Goal: Download file/media

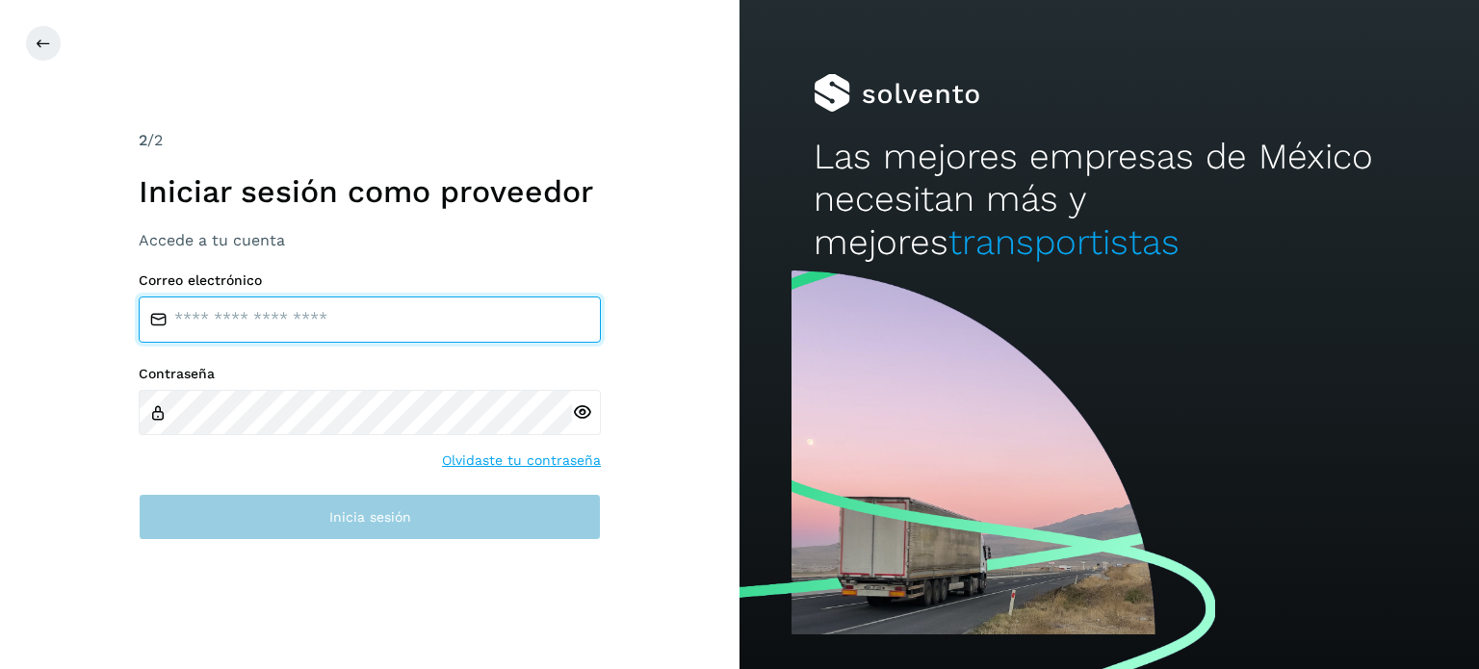
type input "**********"
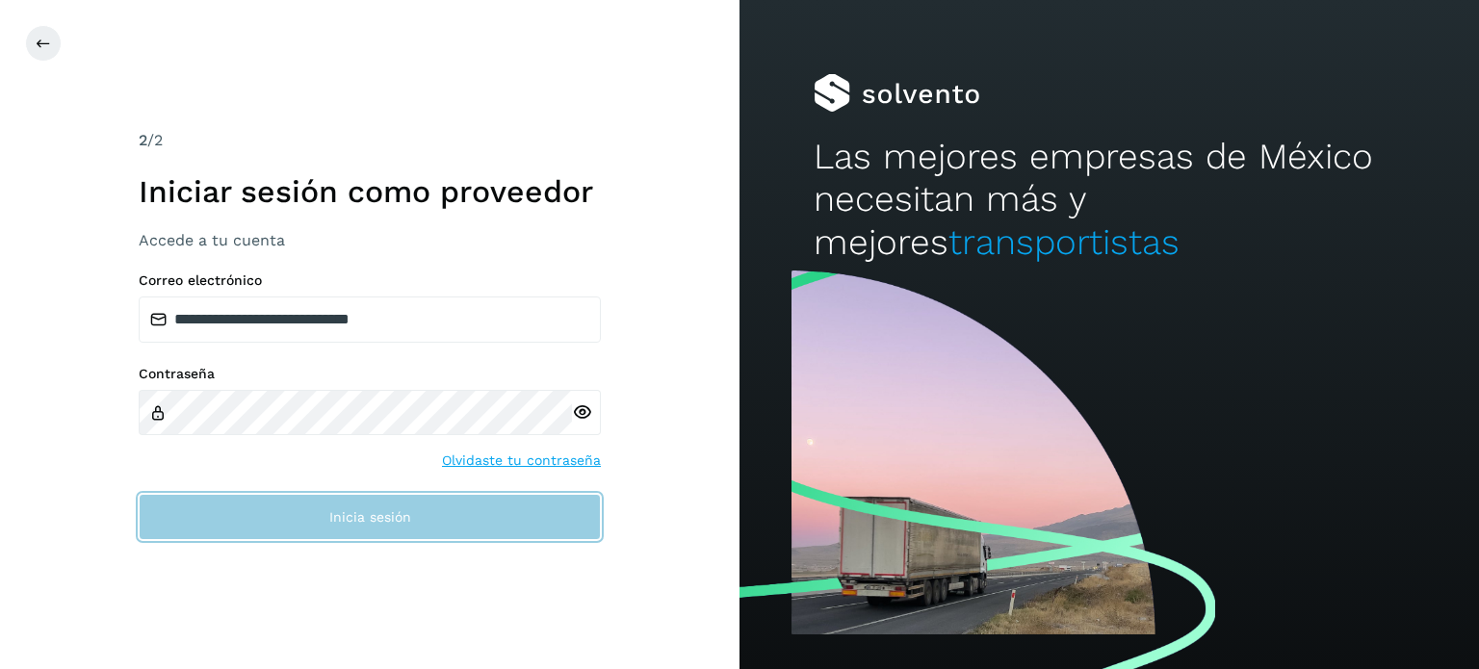
click at [307, 513] on button "Inicia sesión" at bounding box center [370, 517] width 462 height 46
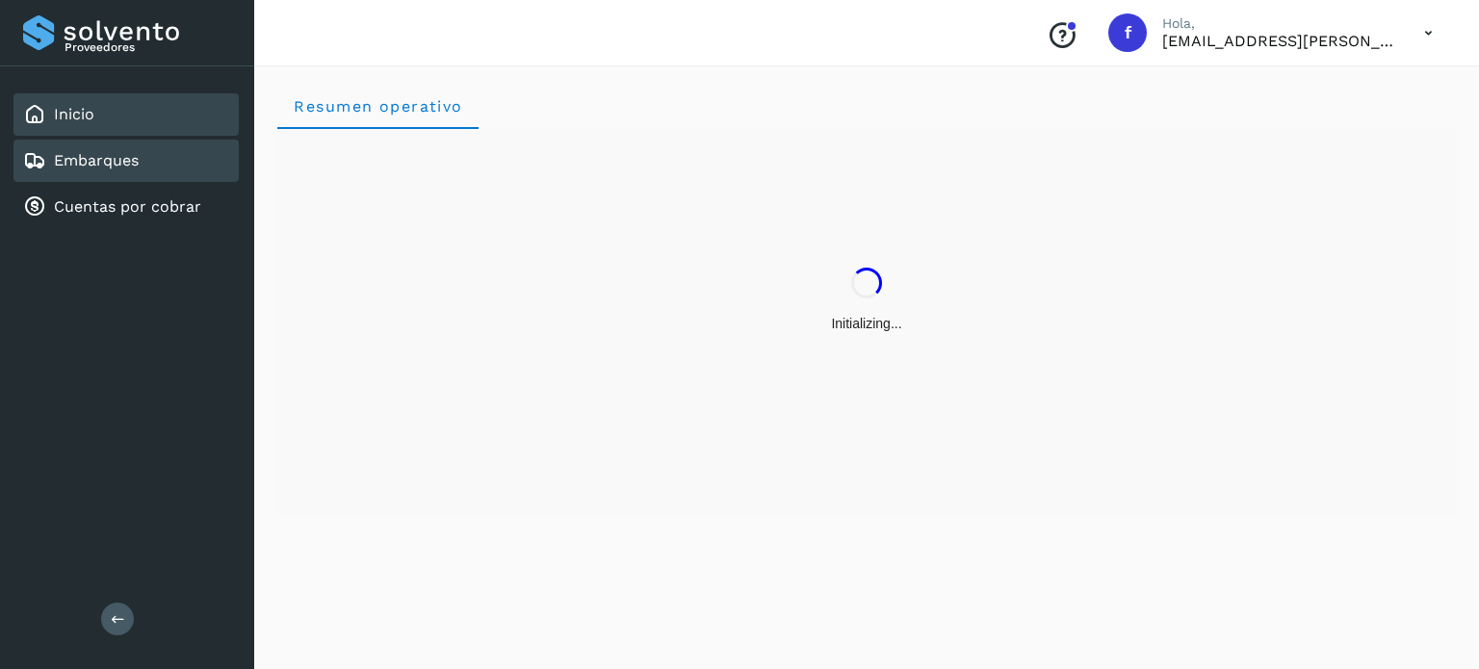
click at [133, 168] on div "Embarques" at bounding box center [81, 160] width 116 height 23
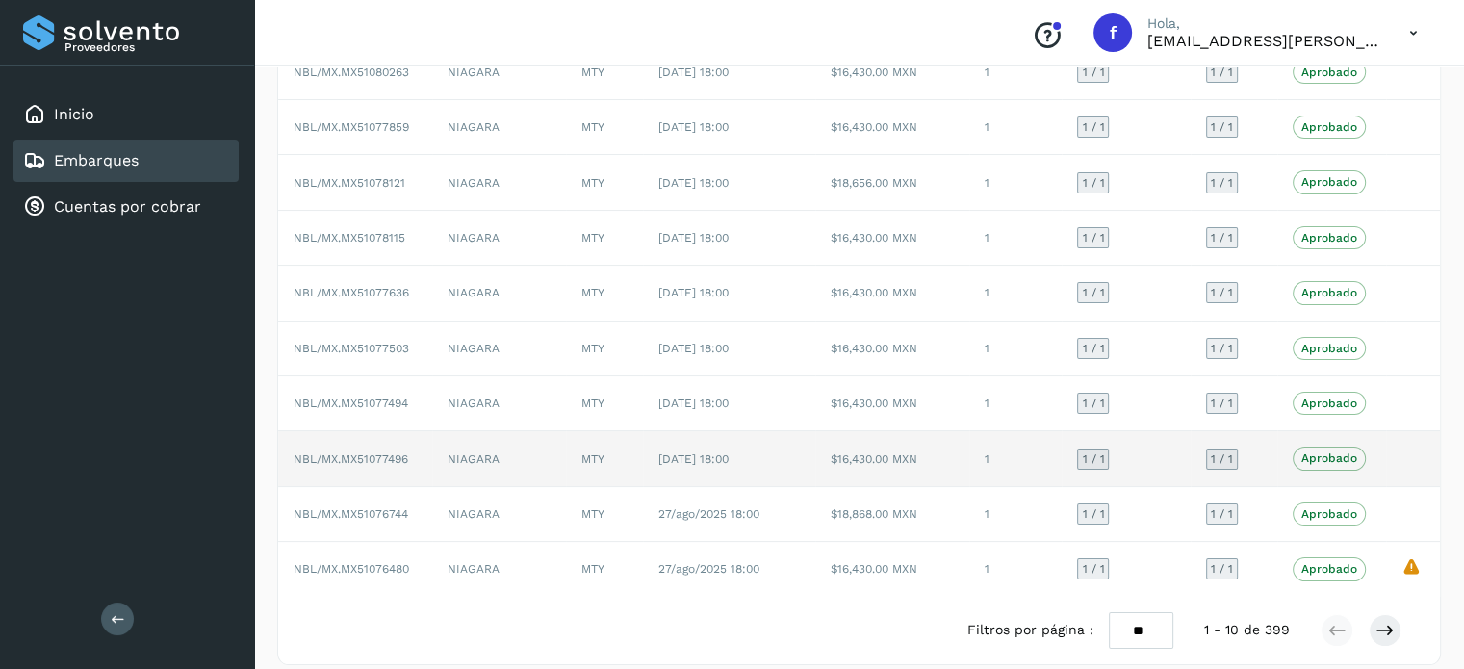
scroll to position [216, 0]
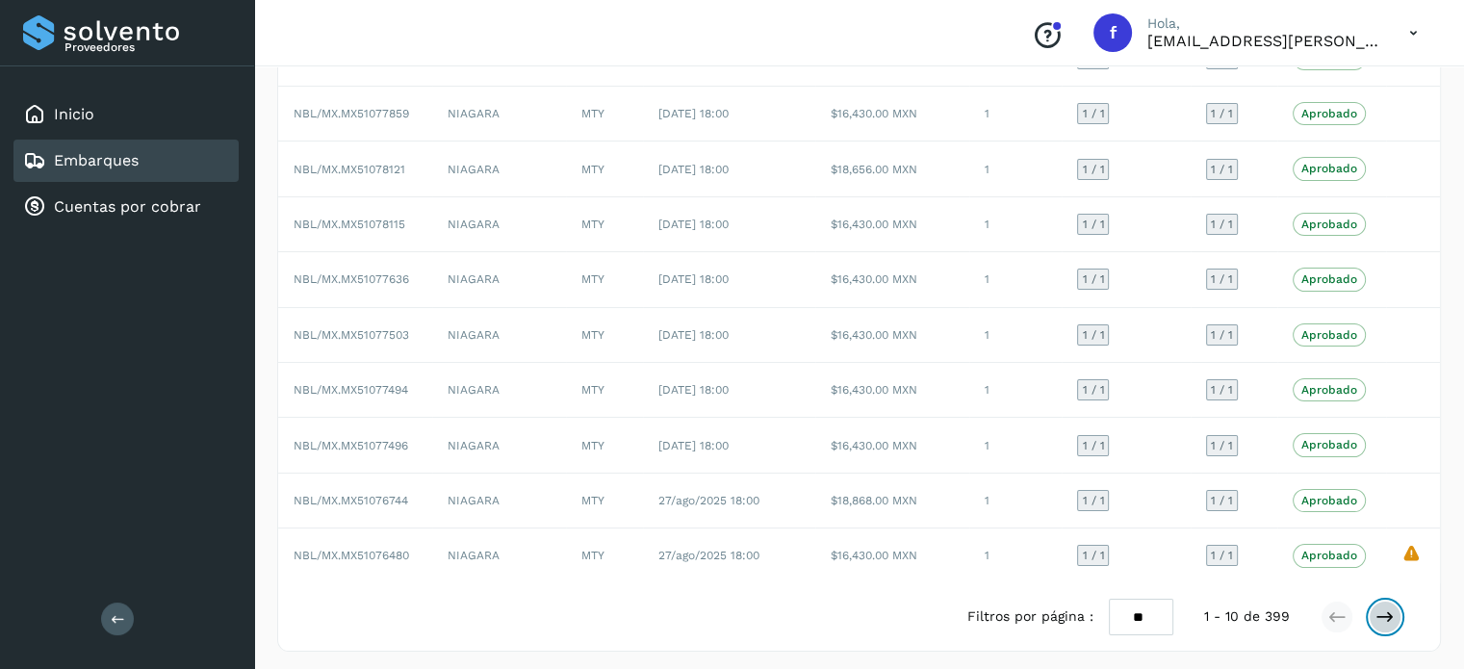
click at [1390, 610] on icon at bounding box center [1385, 617] width 19 height 19
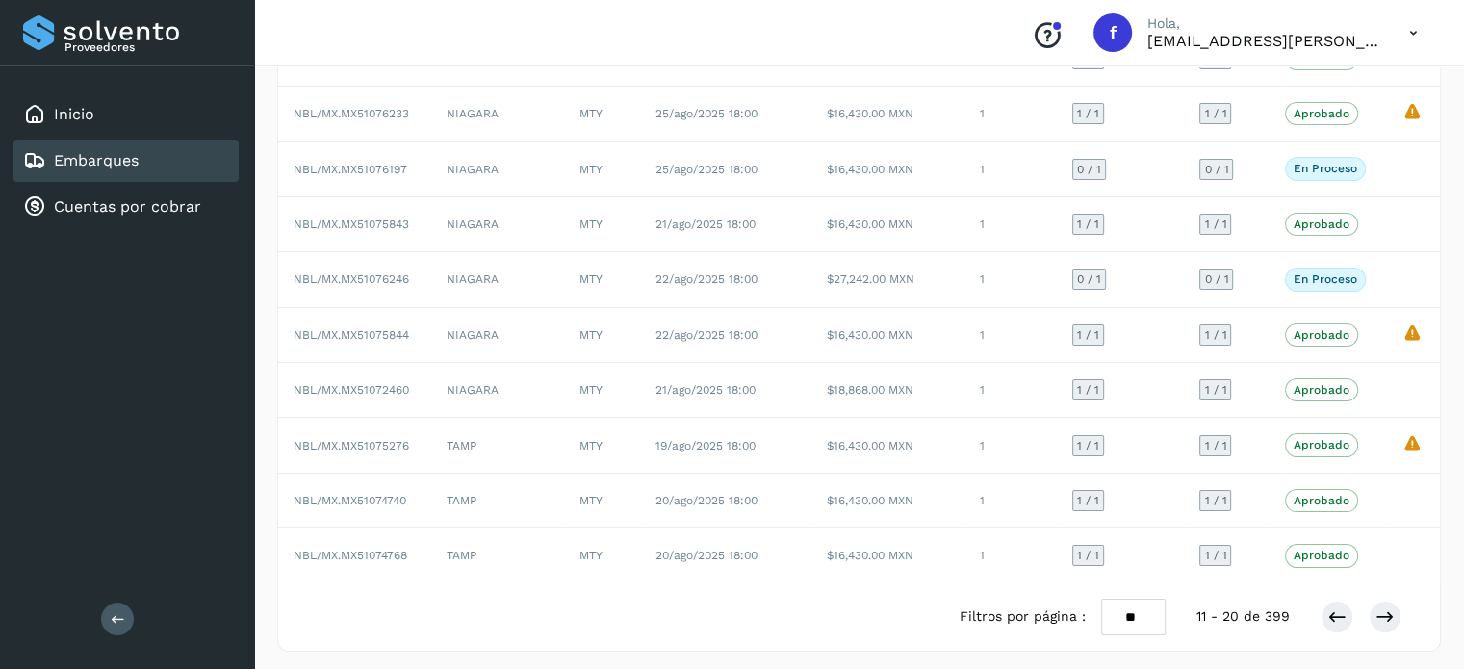
click at [1318, 599] on div "Filtros por página : ** ** ** 11 - 20 de 399" at bounding box center [1196, 618] width 473 height 38
click at [1323, 601] on div at bounding box center [1361, 617] width 81 height 33
click at [1329, 608] on icon at bounding box center [1337, 617] width 19 height 19
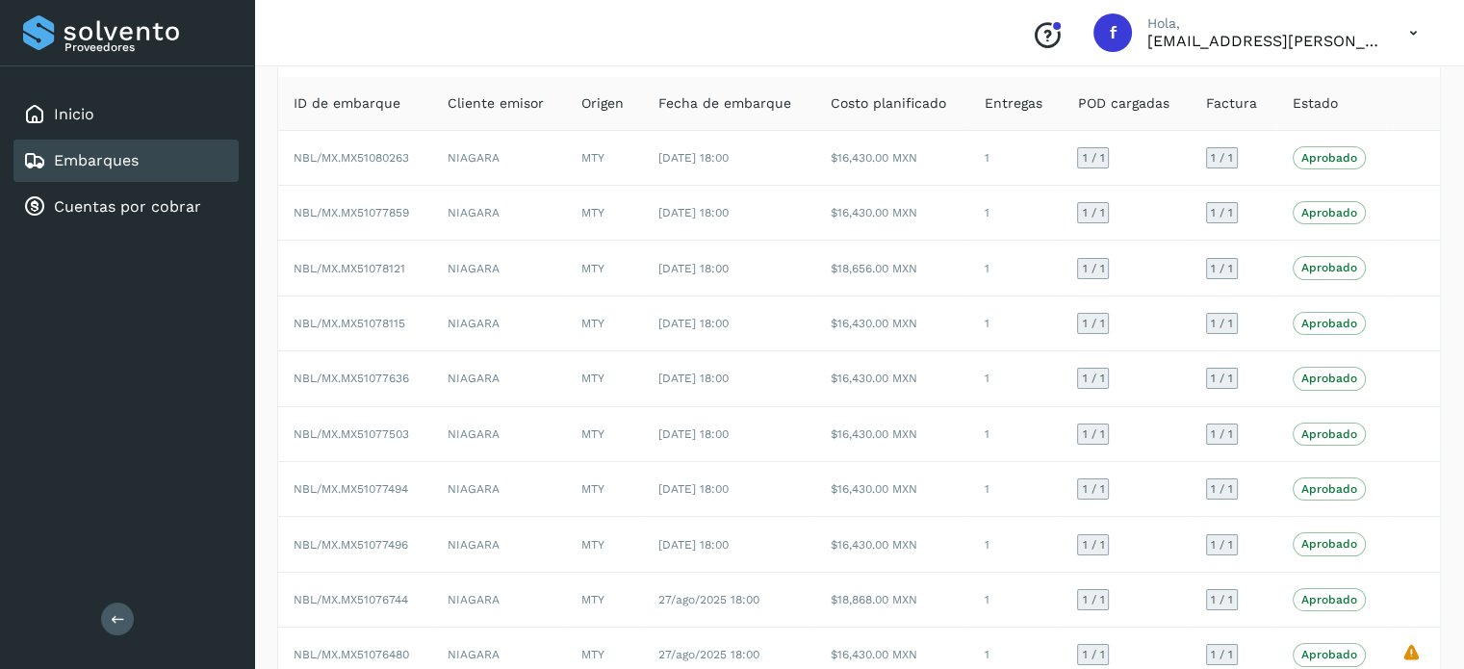
scroll to position [0, 0]
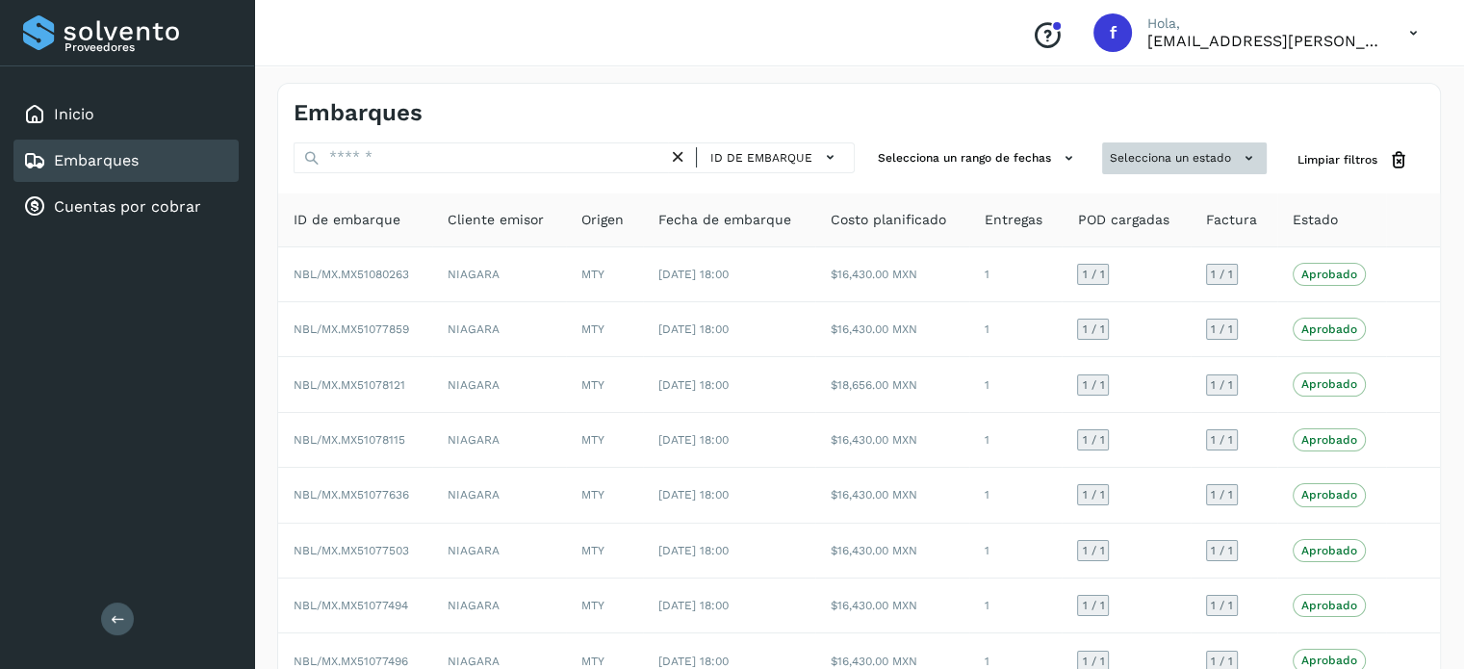
click at [1132, 168] on button "Selecciona un estado" at bounding box center [1184, 158] width 165 height 32
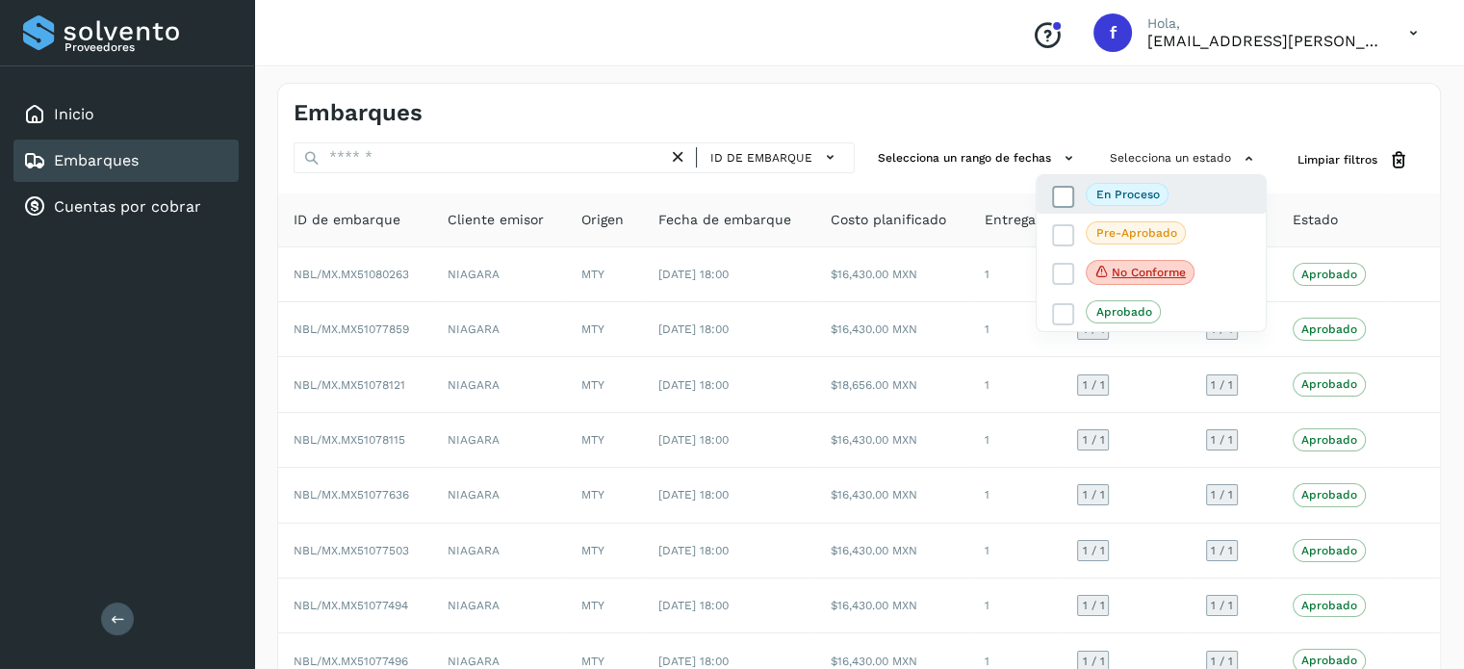
click at [1127, 199] on p "En proceso" at bounding box center [1129, 194] width 64 height 13
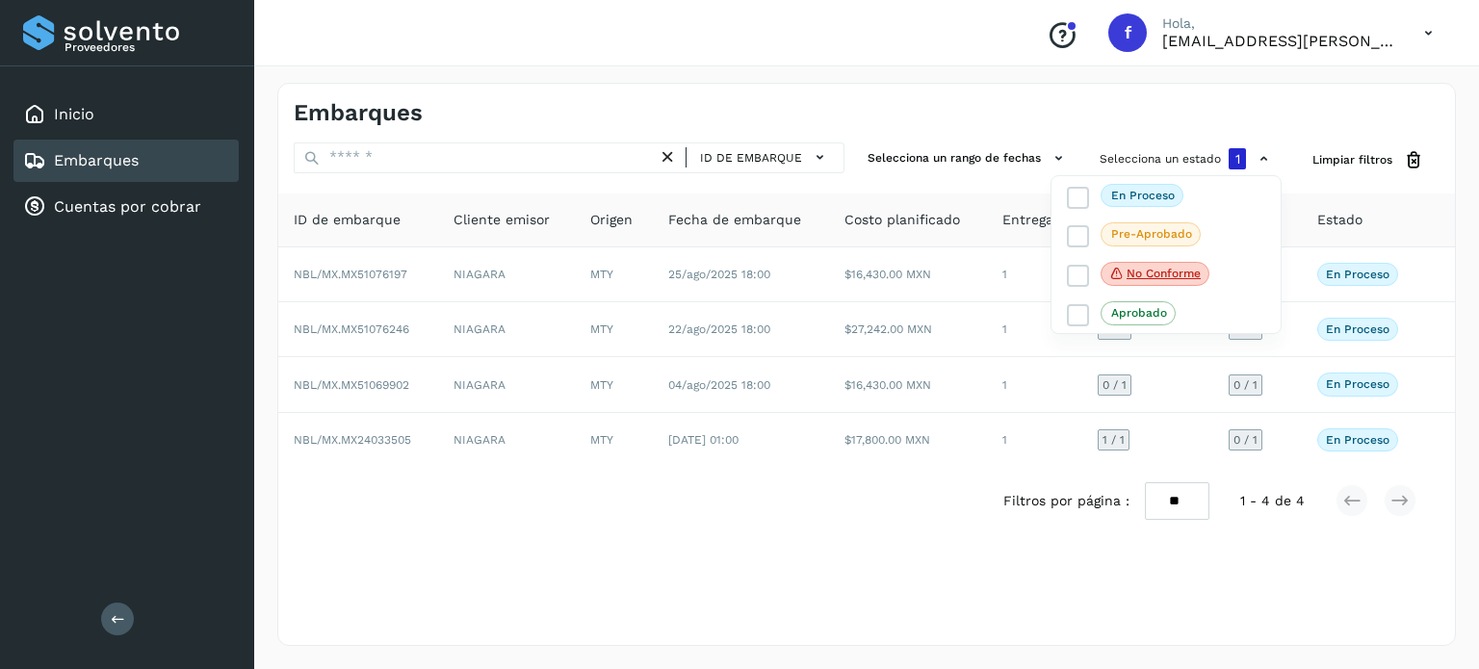
click at [670, 572] on div at bounding box center [739, 334] width 1479 height 669
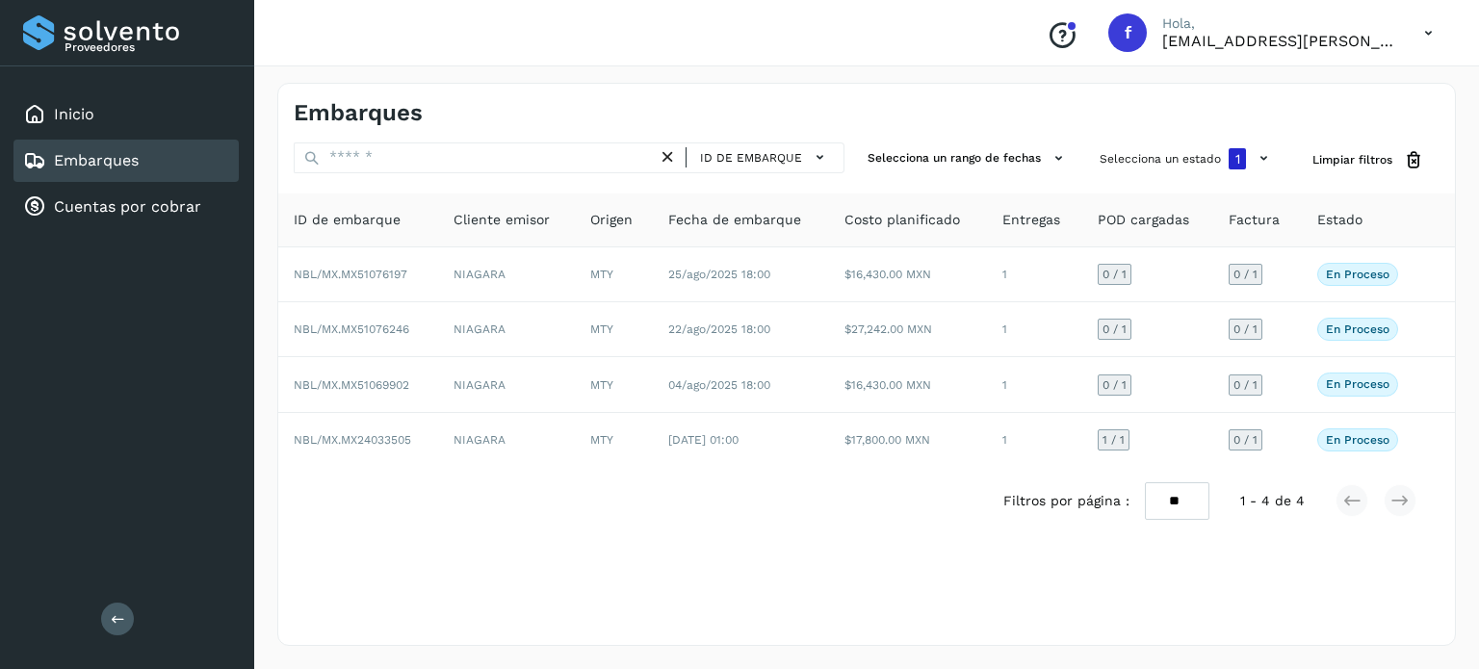
click at [507, 547] on div "Embarques ID de embarque Selecciona un rango de fechas Selecciona un estado 1 L…" at bounding box center [866, 364] width 1178 height 563
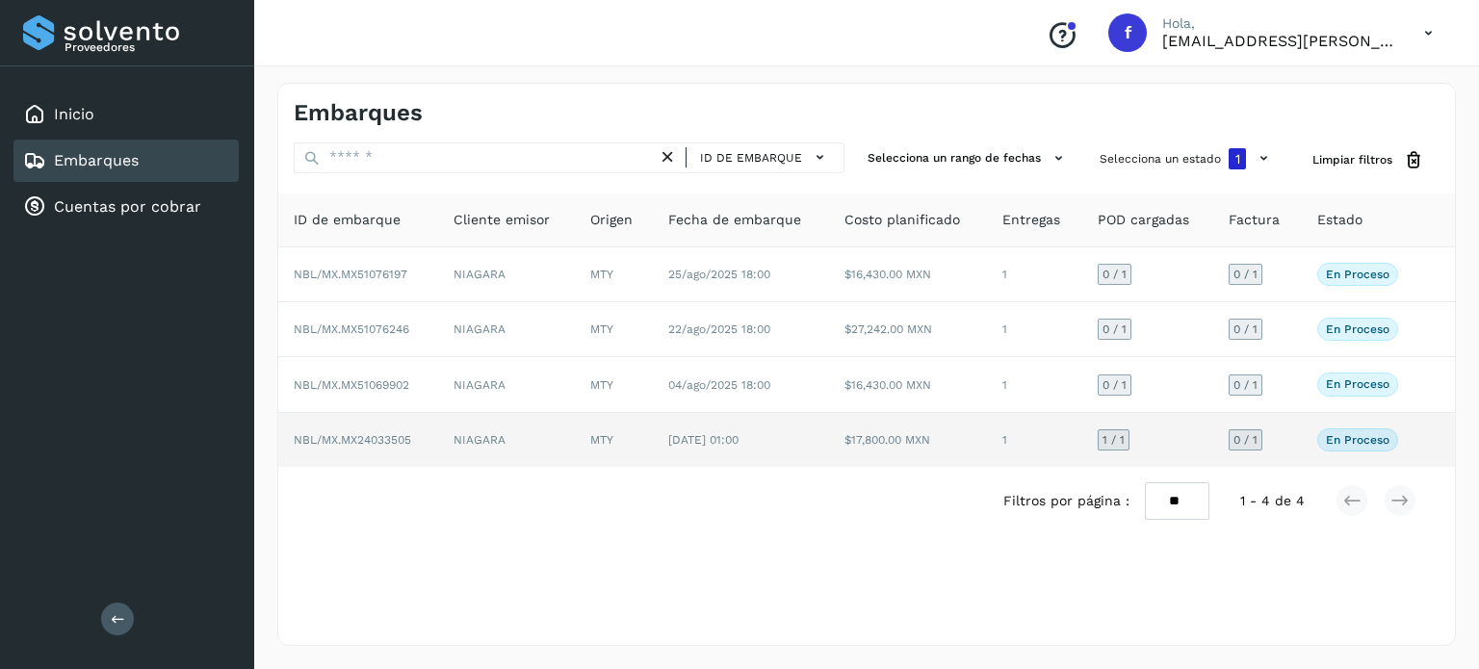
click at [397, 442] on span "NBL/MX.MX24033505" at bounding box center [352, 439] width 117 height 13
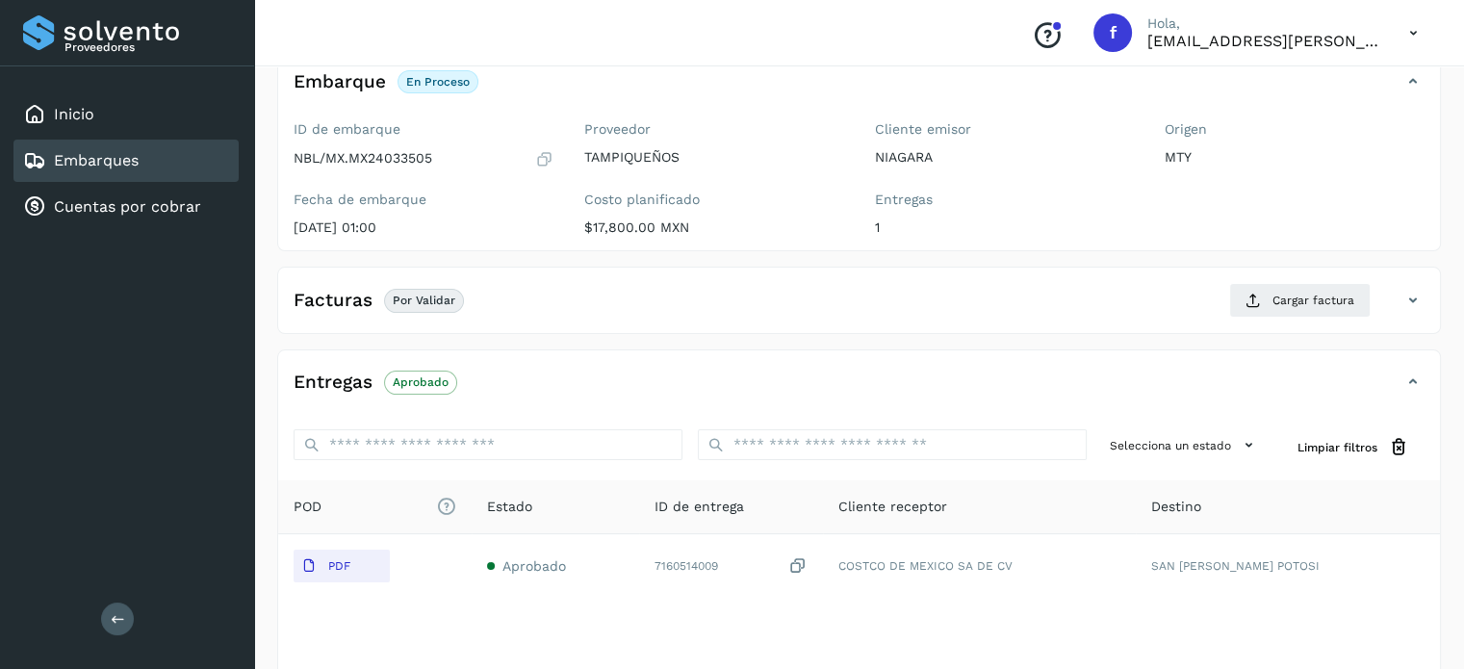
scroll to position [245, 0]
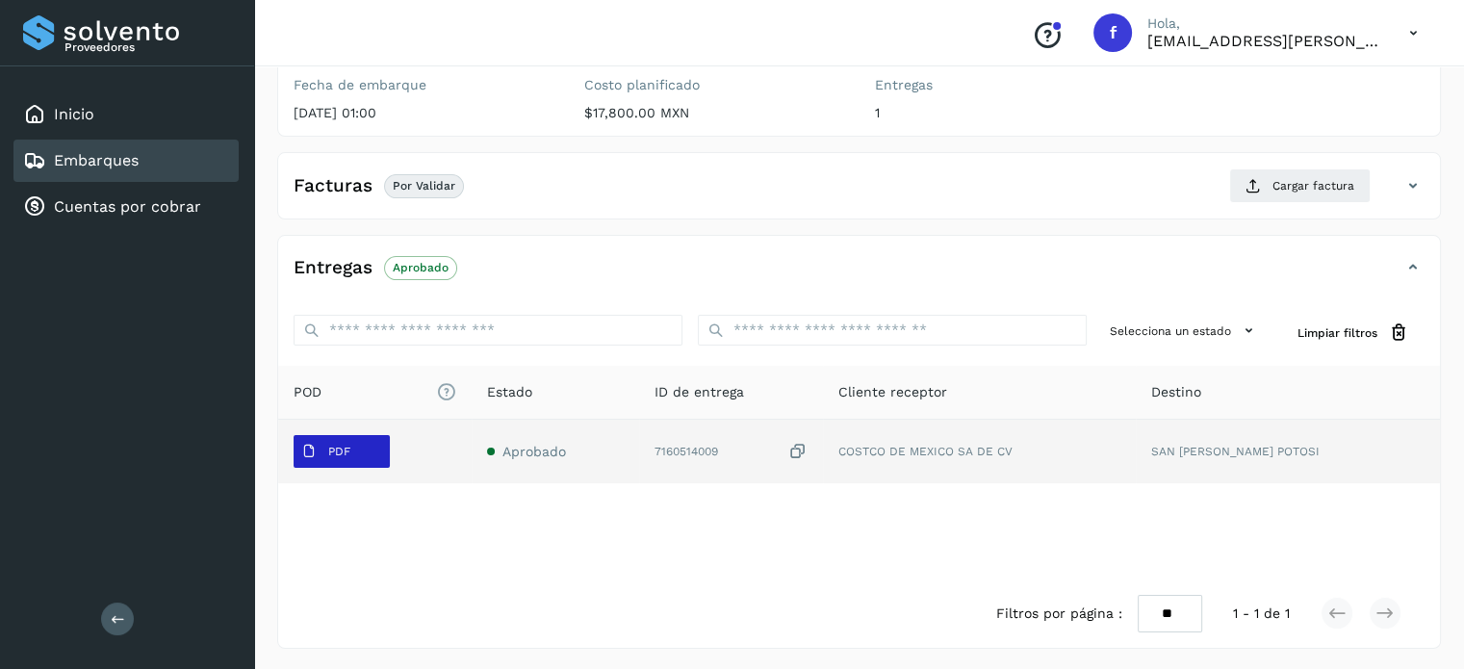
click at [312, 460] on span "PDF" at bounding box center [326, 451] width 65 height 31
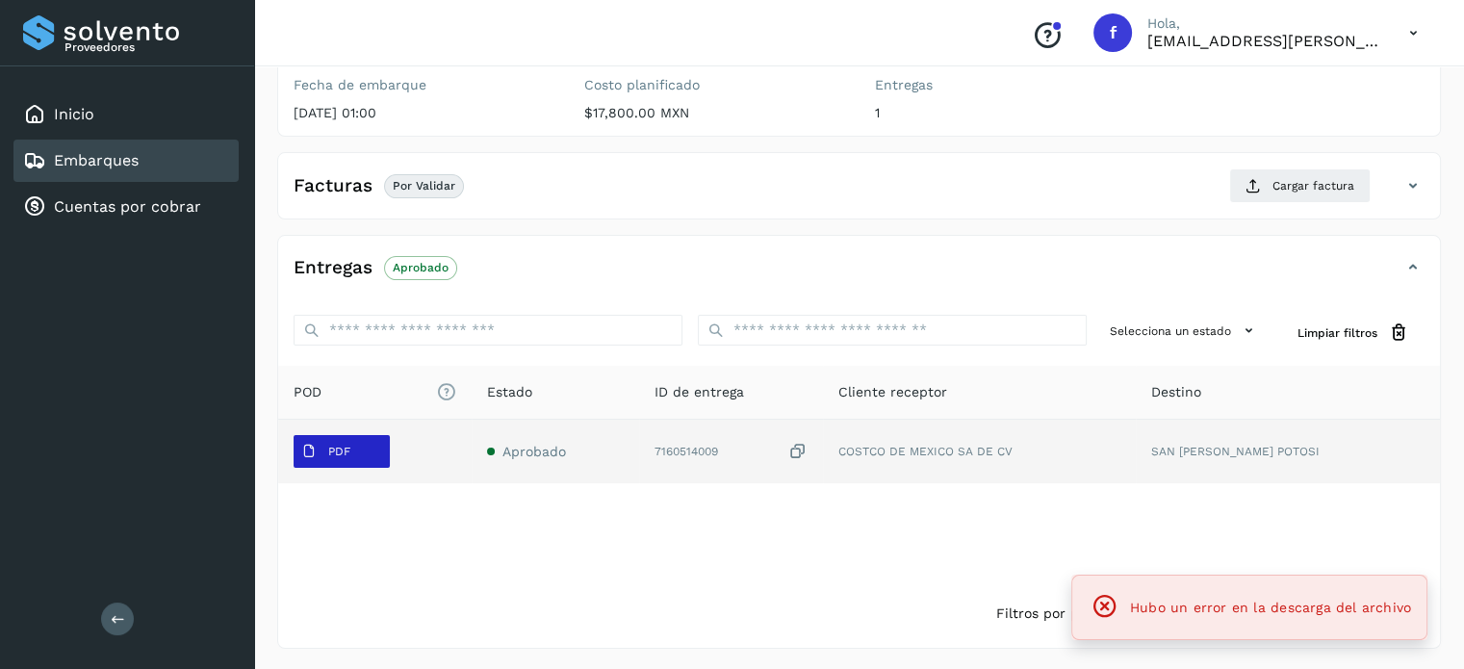
click at [347, 454] on p "PDF" at bounding box center [339, 451] width 22 height 13
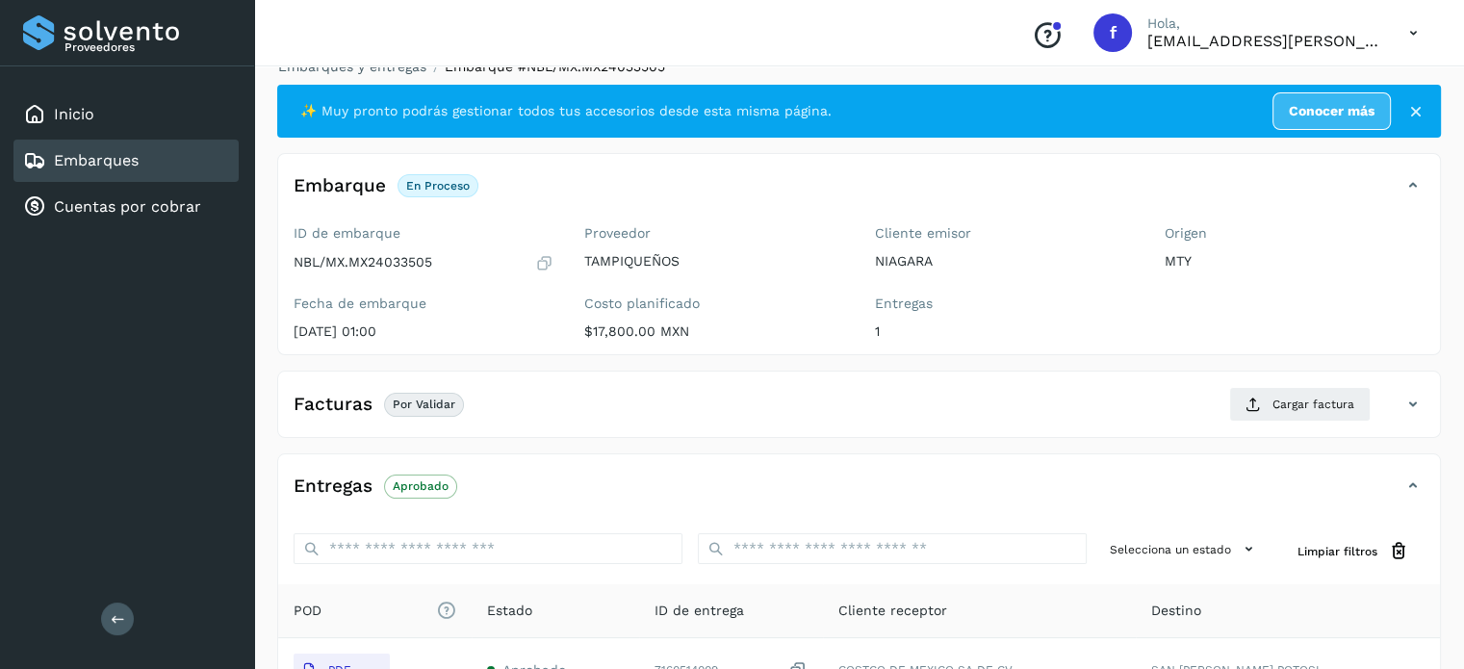
scroll to position [0, 0]
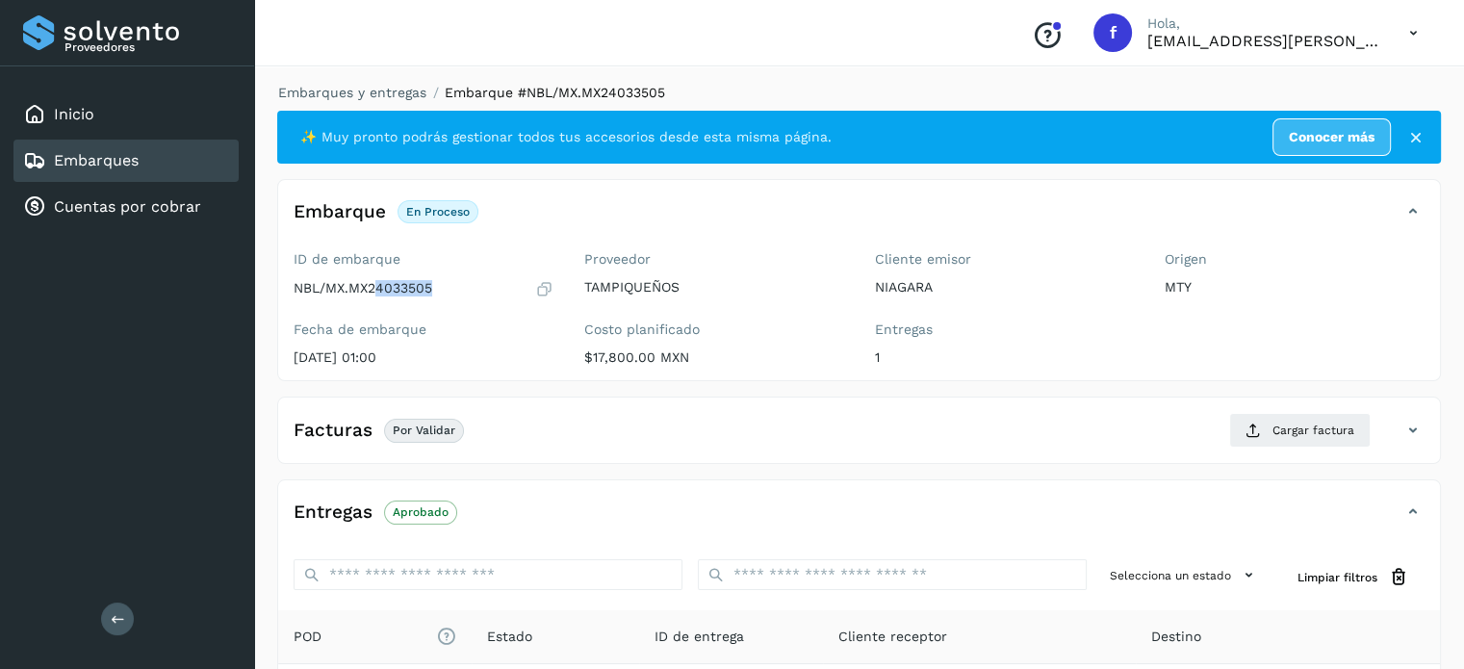
drag, startPoint x: 433, startPoint y: 292, endPoint x: 373, endPoint y: 292, distance: 60.7
click at [373, 292] on div "NBL/MX.MX24033505" at bounding box center [424, 288] width 260 height 19
click at [426, 292] on p "NBL/MX.MX24033505" at bounding box center [363, 288] width 139 height 16
click at [543, 283] on icon at bounding box center [544, 288] width 18 height 19
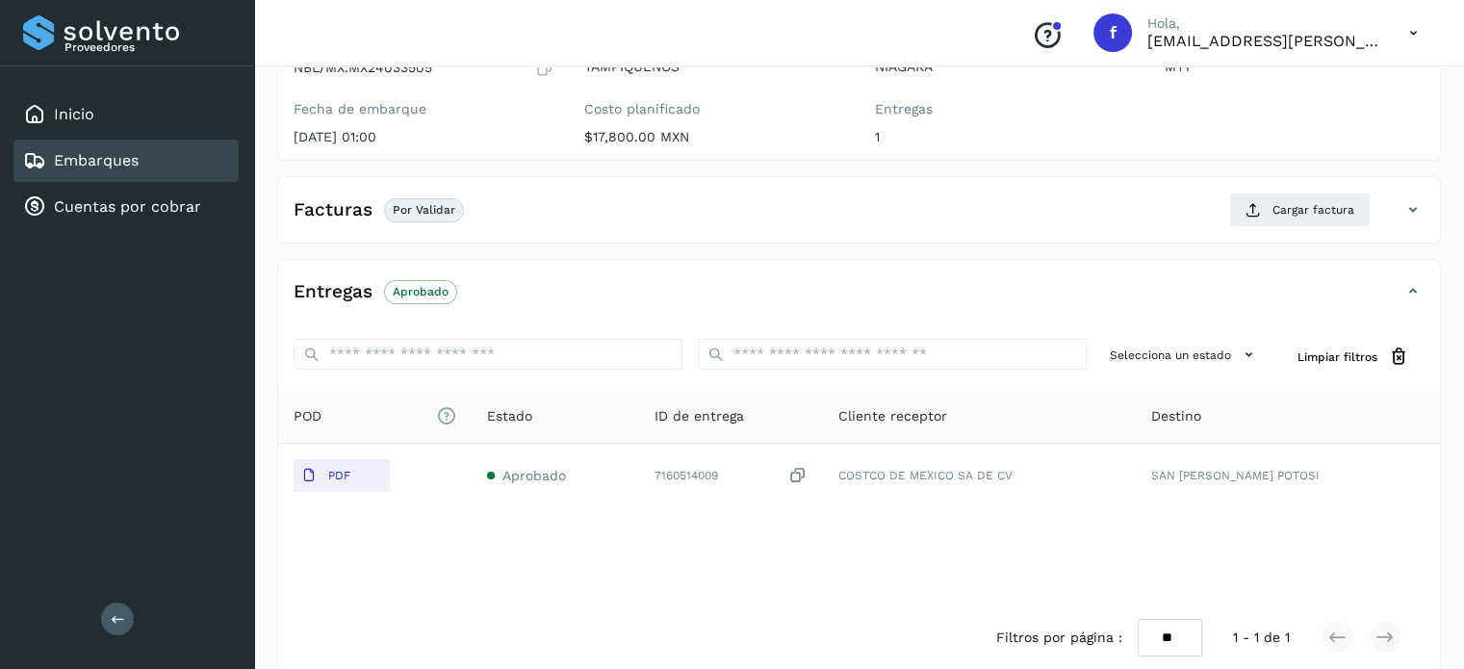
scroll to position [245, 0]
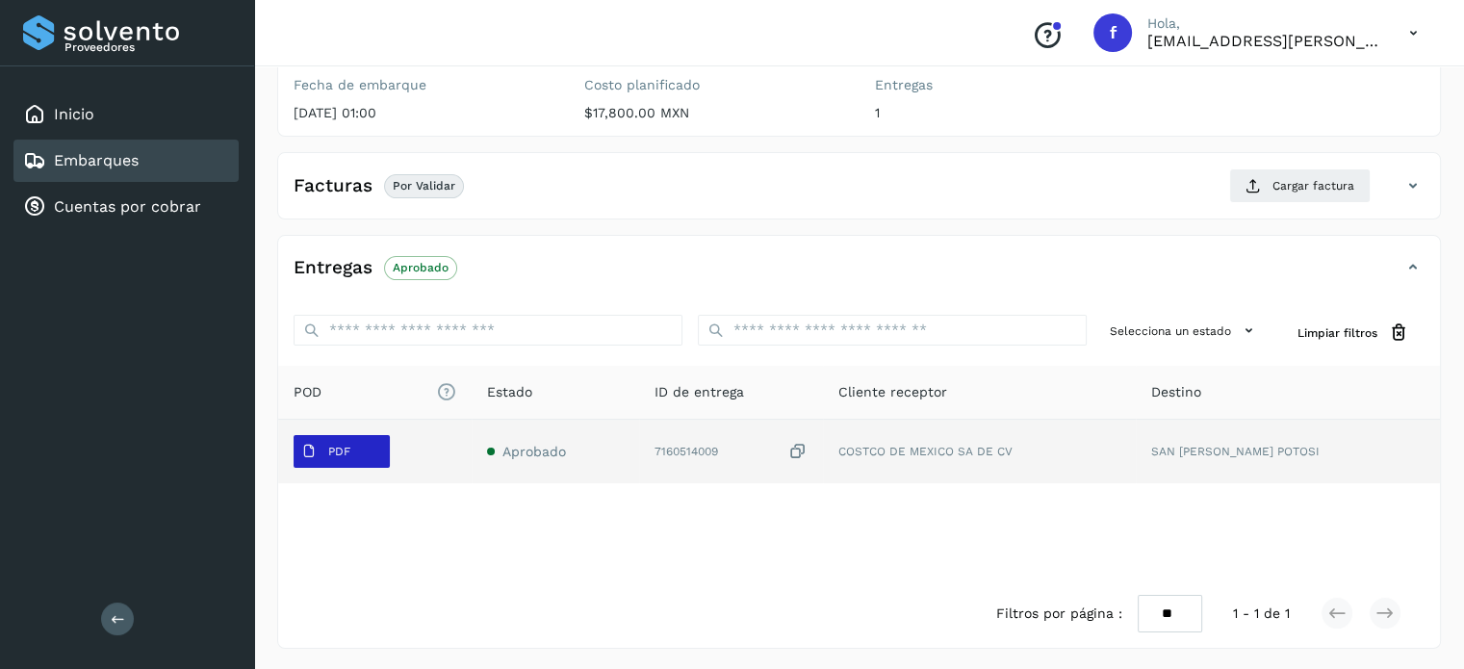
click at [325, 446] on span "PDF" at bounding box center [326, 451] width 65 height 31
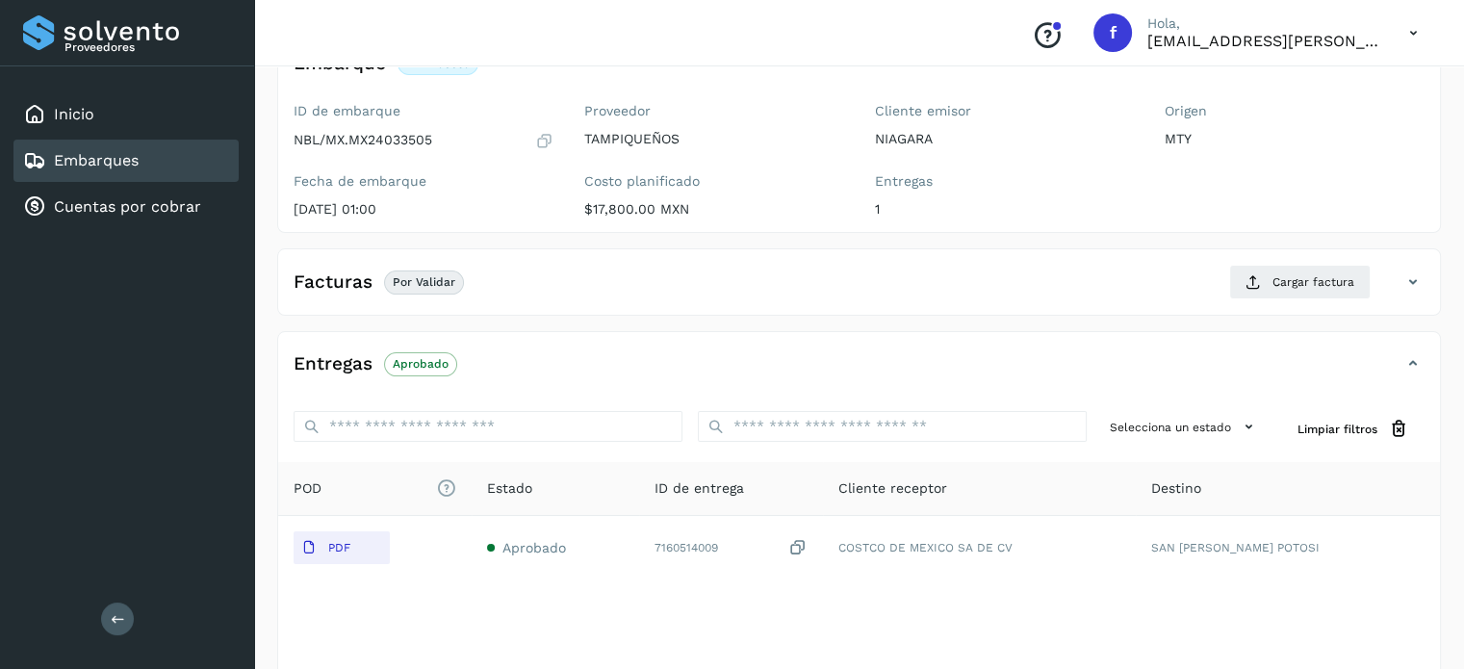
scroll to position [52, 0]
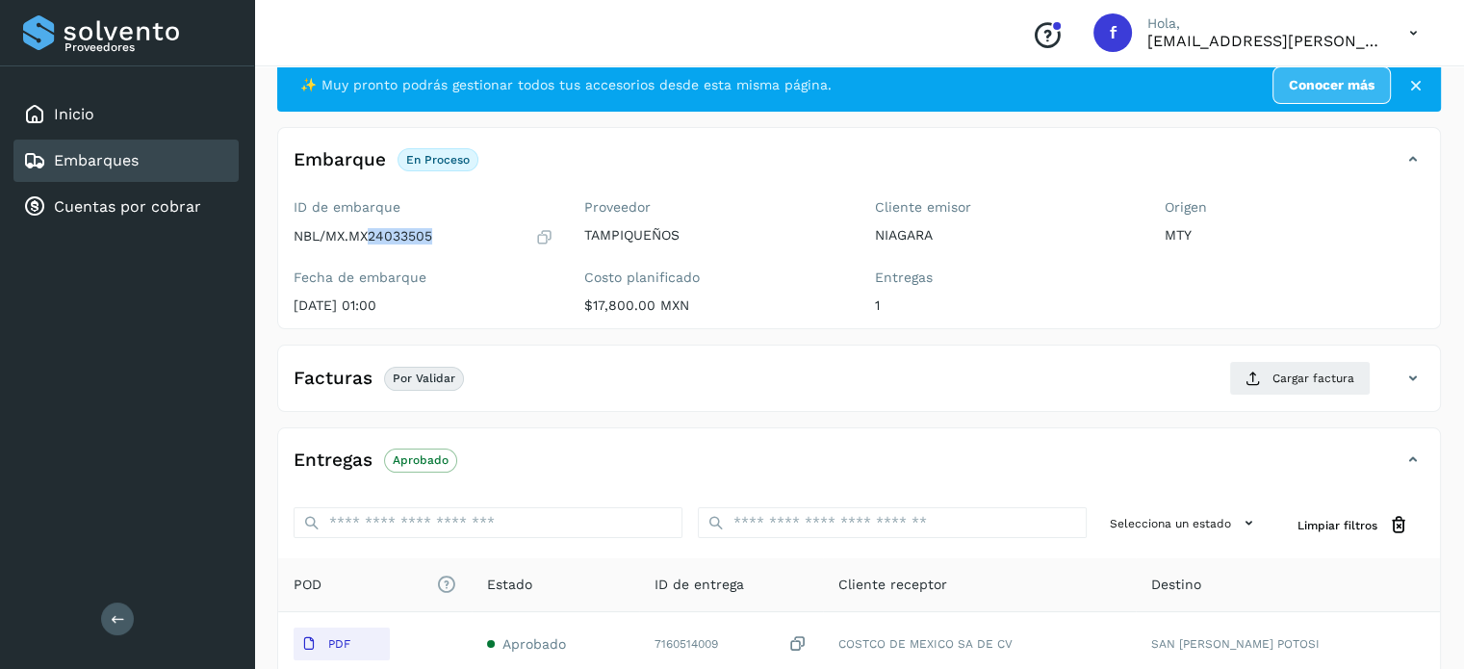
drag, startPoint x: 426, startPoint y: 240, endPoint x: 371, endPoint y: 243, distance: 55.0
click at [371, 243] on p "NBL/MX.MX24033505" at bounding box center [363, 236] width 139 height 16
copy p "24033505"
click at [483, 314] on div "ID de embarque NBL/MX.MX24033505 Fecha de embarque [DATE] 01:00" at bounding box center [423, 260] width 291 height 137
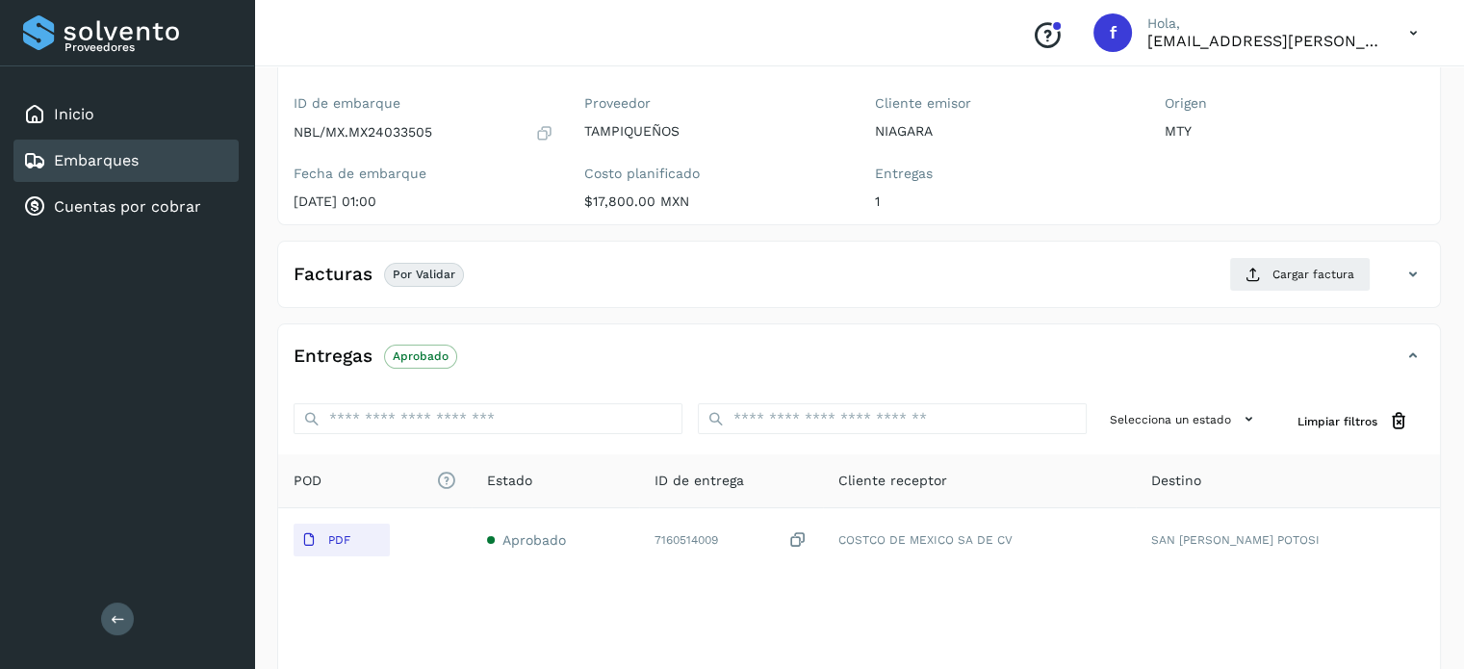
scroll to position [0, 0]
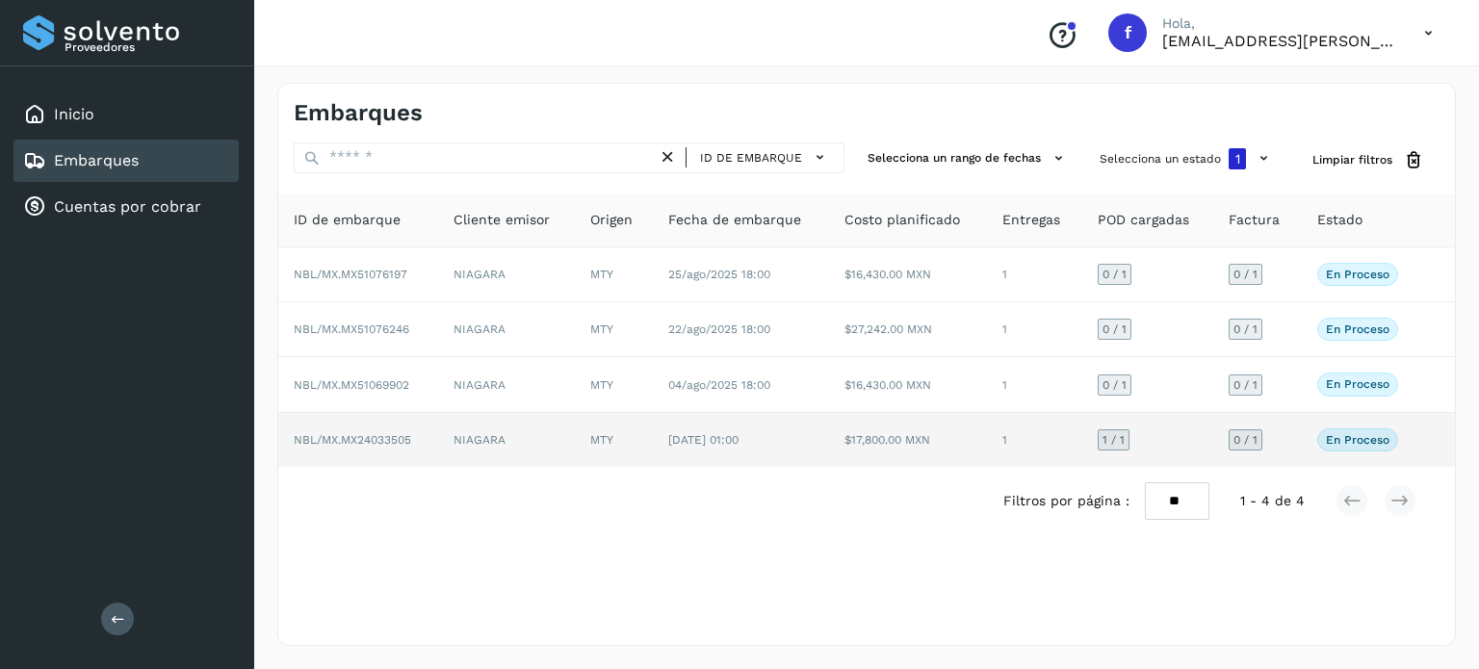
click at [404, 451] on td "NBL/MX.MX24033505" at bounding box center [358, 440] width 160 height 54
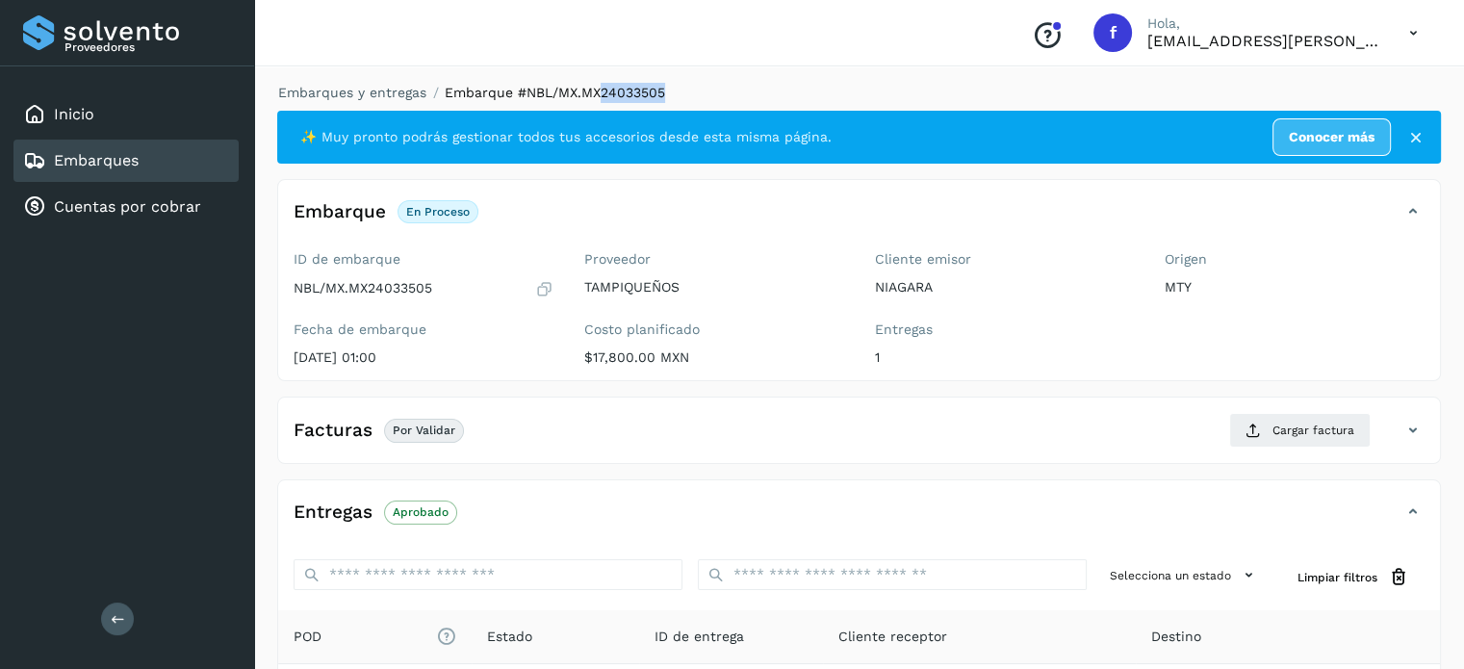
drag, startPoint x: 668, startPoint y: 95, endPoint x: 601, endPoint y: 81, distance: 68.9
click at [601, 81] on div "Embarques y entregas Embarque #NBL/MX.MX24033505 ✨ Muy pronto podrás gestionar …" at bounding box center [859, 488] width 1210 height 857
copy span "24033505"
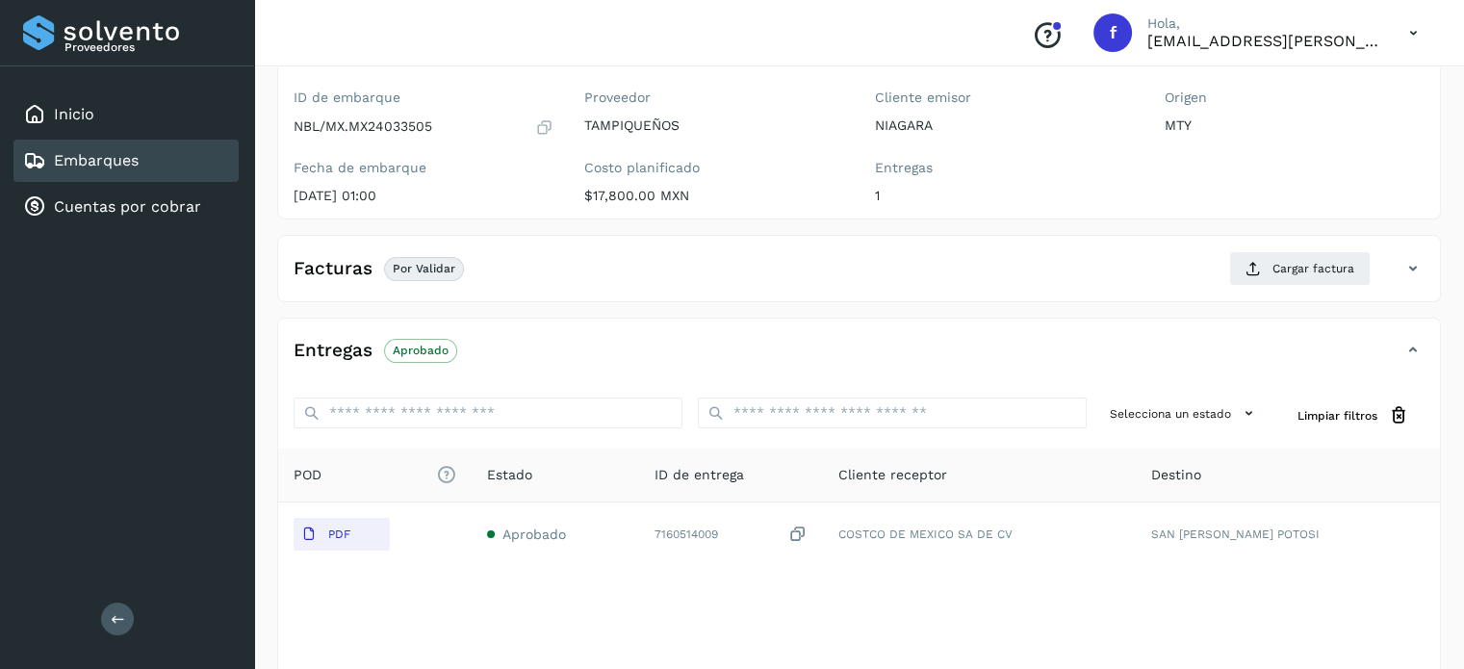
scroll to position [193, 0]
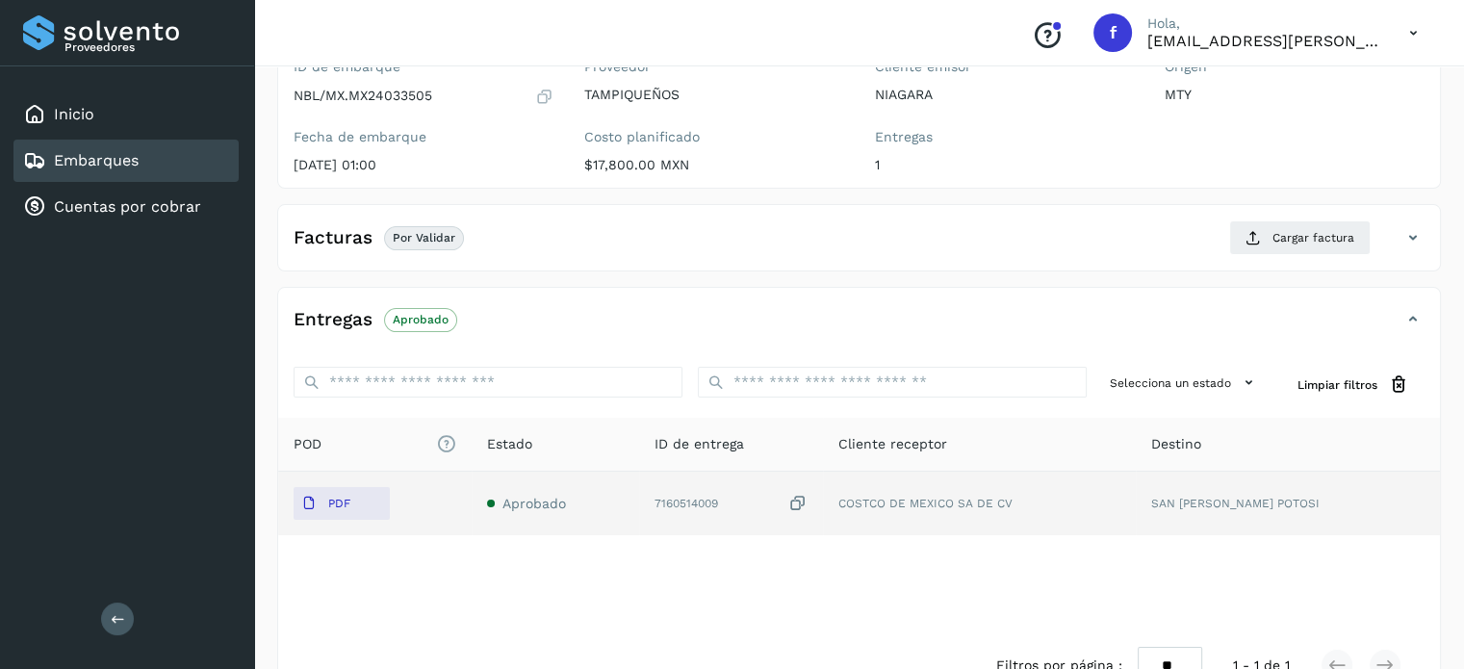
click at [573, 515] on td "Aprobado" at bounding box center [556, 504] width 168 height 64
click at [566, 507] on span "Aprobado" at bounding box center [535, 503] width 64 height 15
click at [343, 492] on span "PDF" at bounding box center [326, 503] width 65 height 31
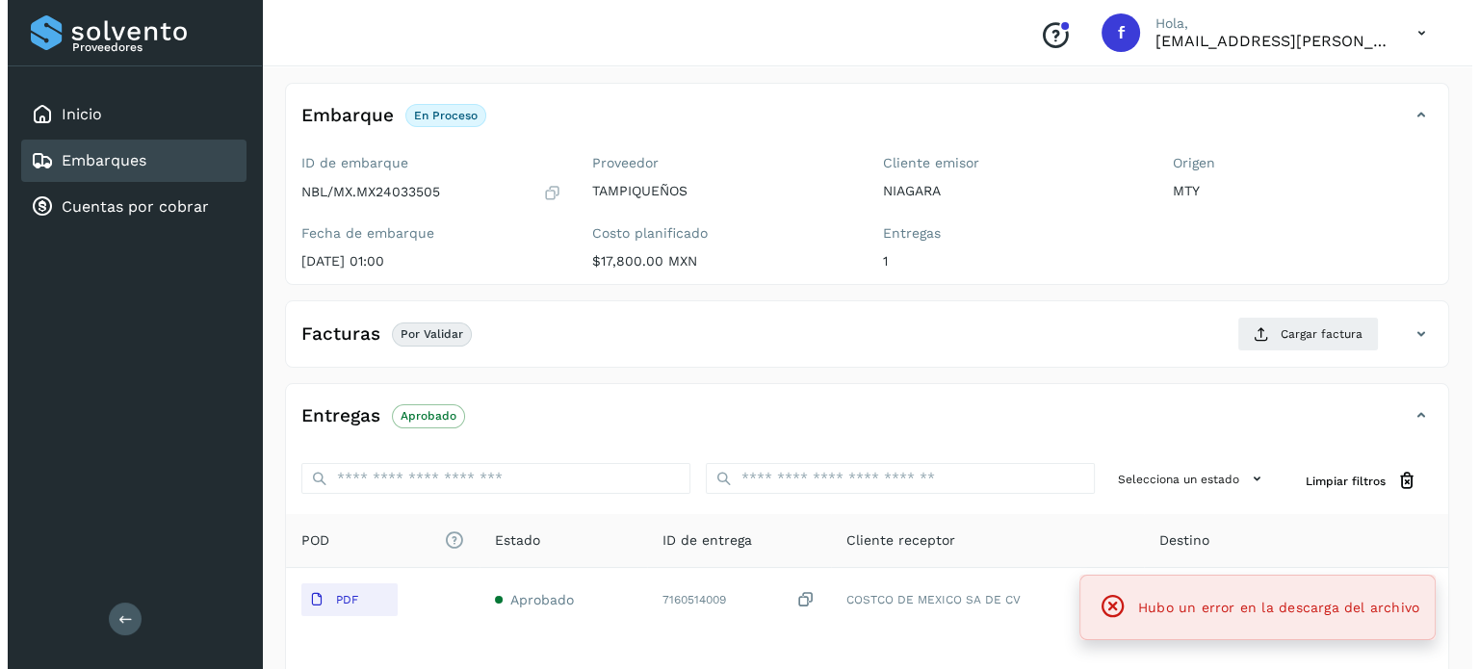
scroll to position [0, 0]
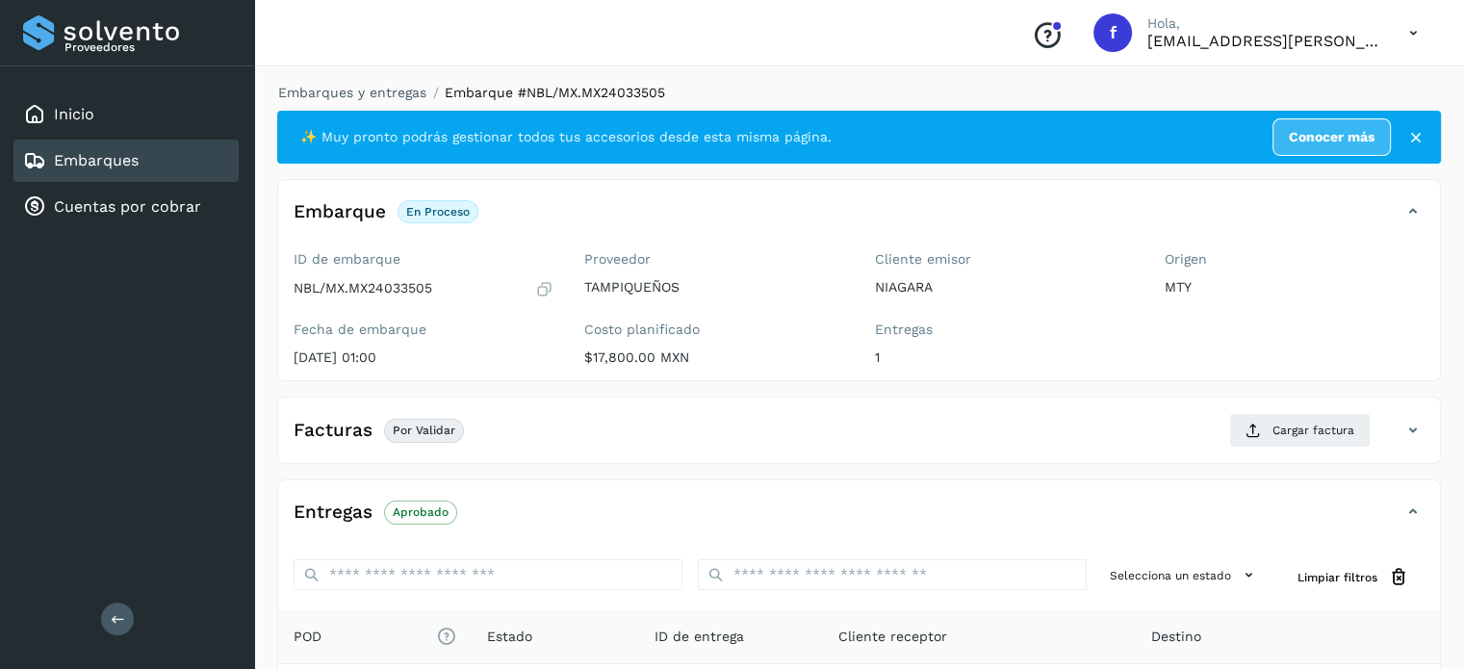
click at [131, 183] on div "Inicio Embarques Cuentas por cobrar" at bounding box center [127, 160] width 254 height 189
click at [134, 168] on div "Embarques" at bounding box center [81, 160] width 116 height 23
